Goal: Information Seeking & Learning: Check status

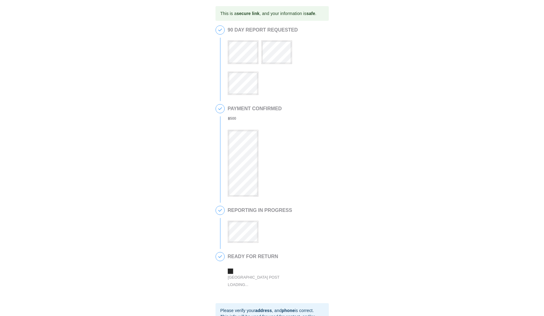
scroll to position [79, 0]
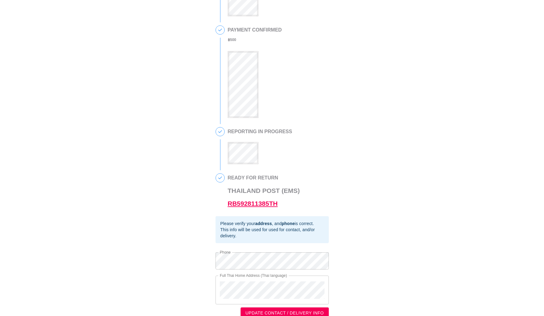
click at [269, 202] on link "RB592811385TH" at bounding box center [253, 203] width 50 height 7
